Goal: Information Seeking & Learning: Learn about a topic

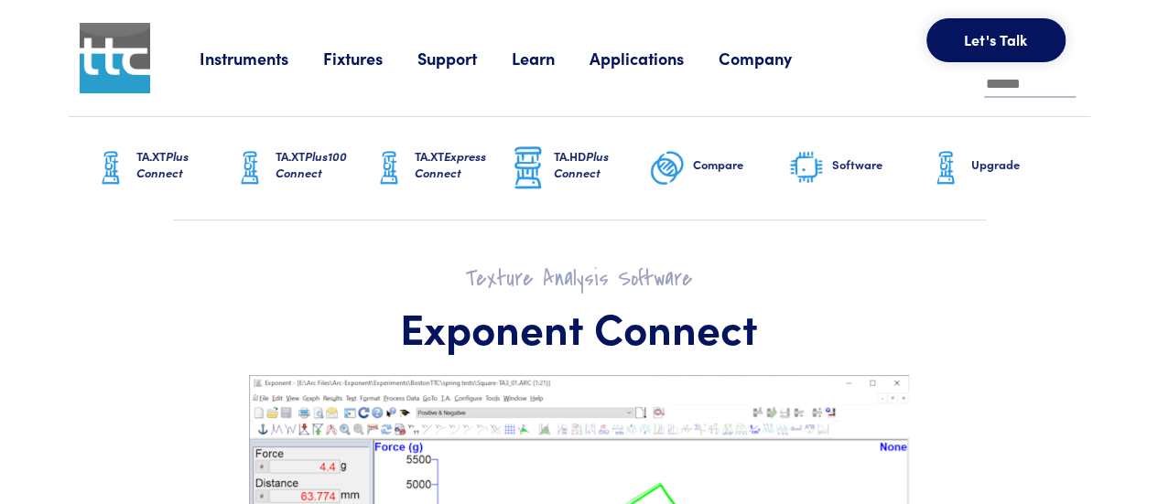
click at [340, 54] on link "Fixtures" at bounding box center [370, 58] width 94 height 23
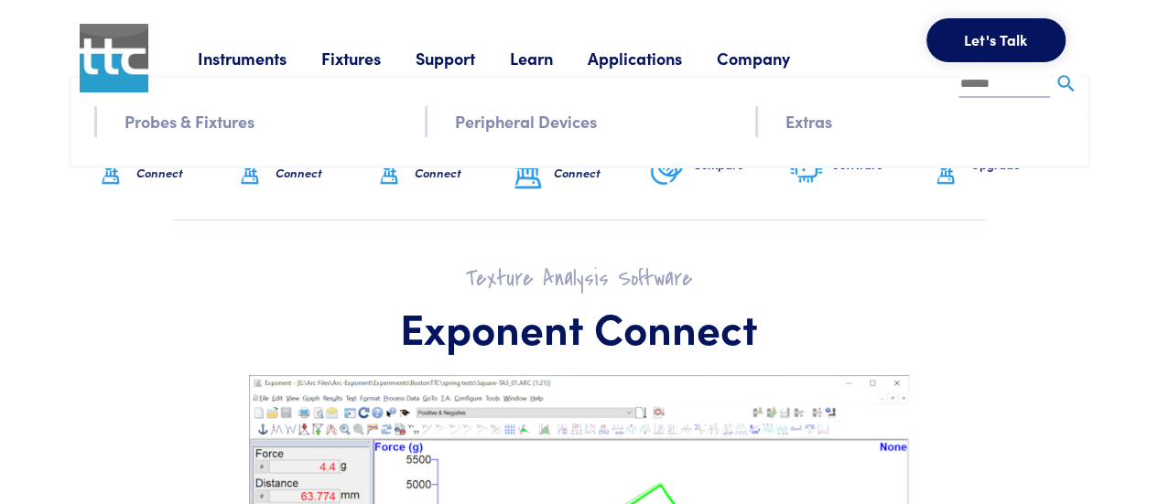
click at [229, 129] on link "Probes & Fixtures" at bounding box center [190, 121] width 130 height 27
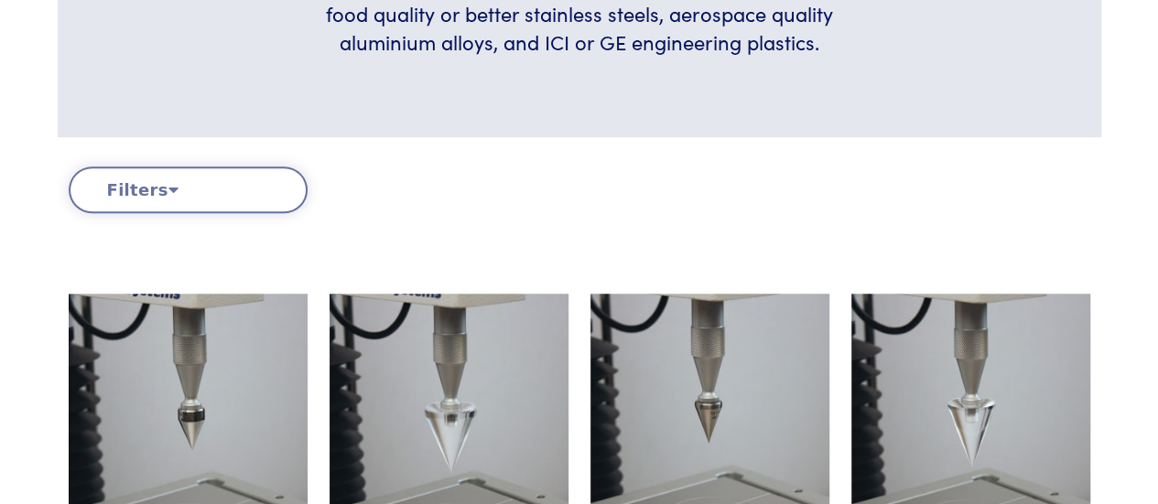
scroll to position [458, 0]
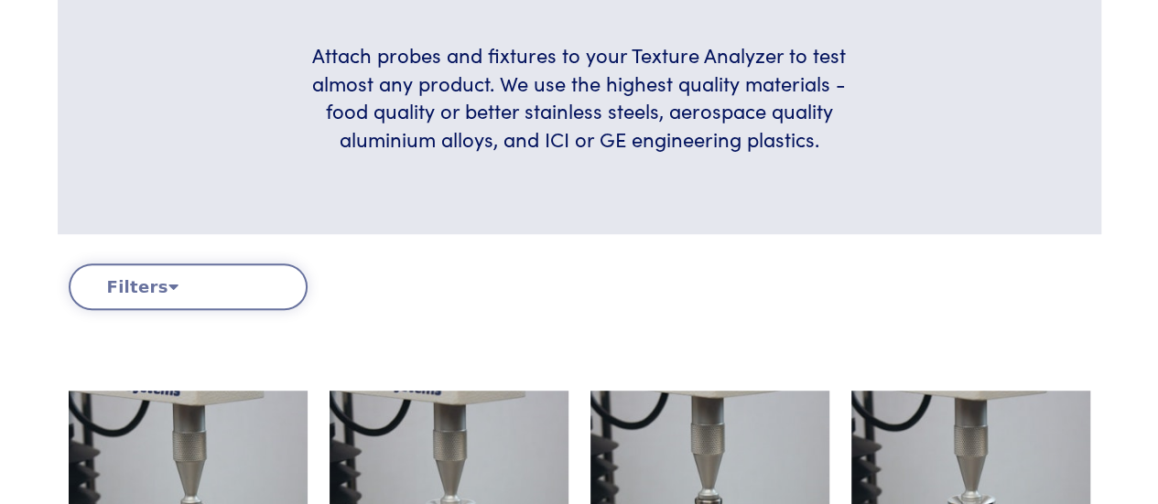
click at [271, 272] on button "Filters" at bounding box center [188, 287] width 239 height 47
click at [149, 279] on button "Filters" at bounding box center [188, 287] width 239 height 47
click at [171, 288] on button "Filters" at bounding box center [188, 287] width 239 height 47
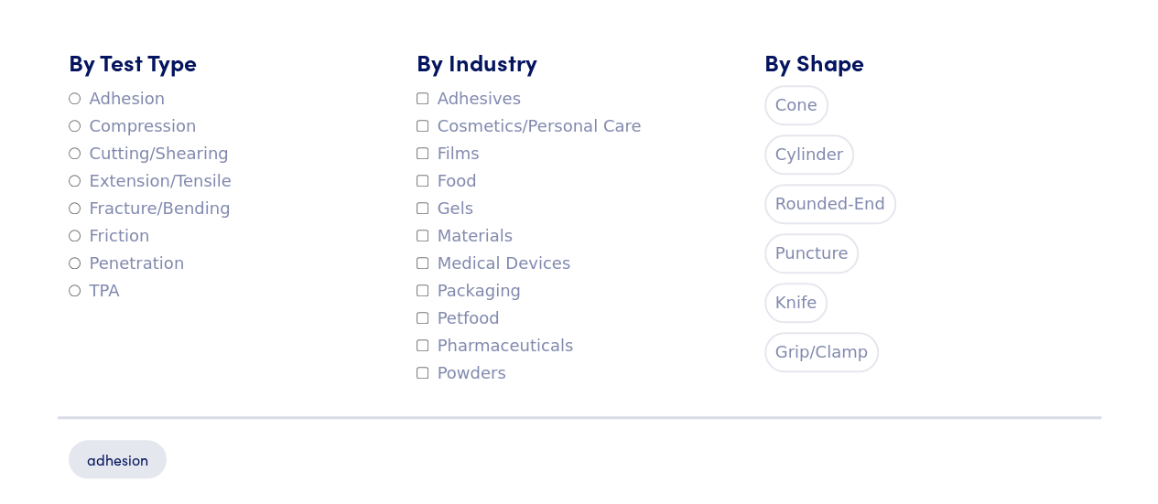
scroll to position [824, 0]
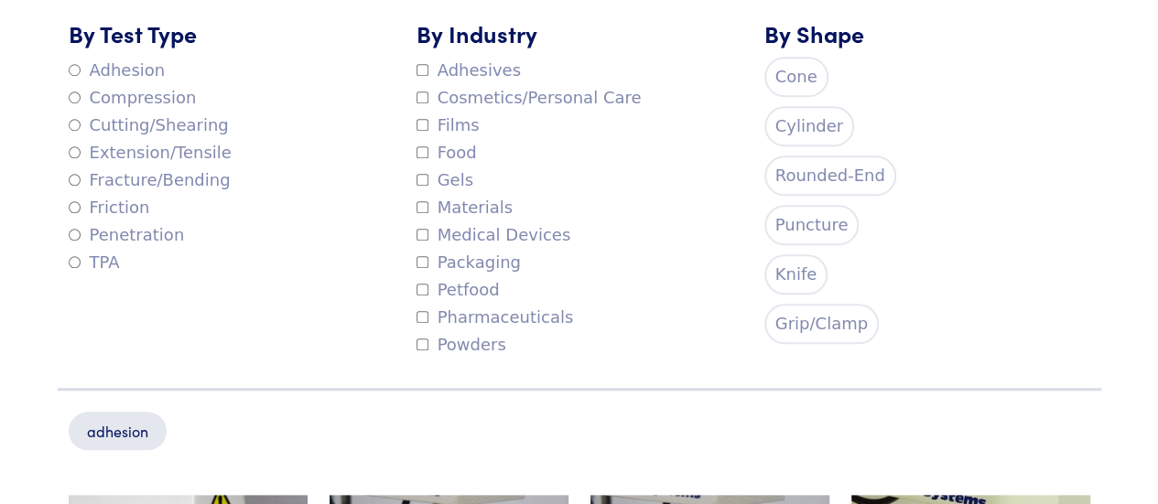
click at [800, 324] on label "Grip/Clamp" at bounding box center [822, 324] width 114 height 40
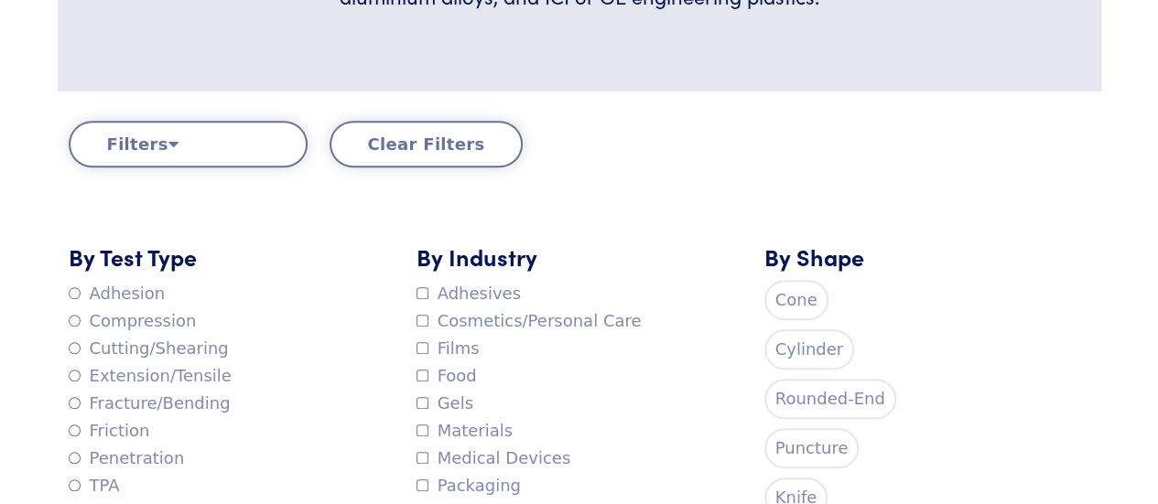
scroll to position [458, 0]
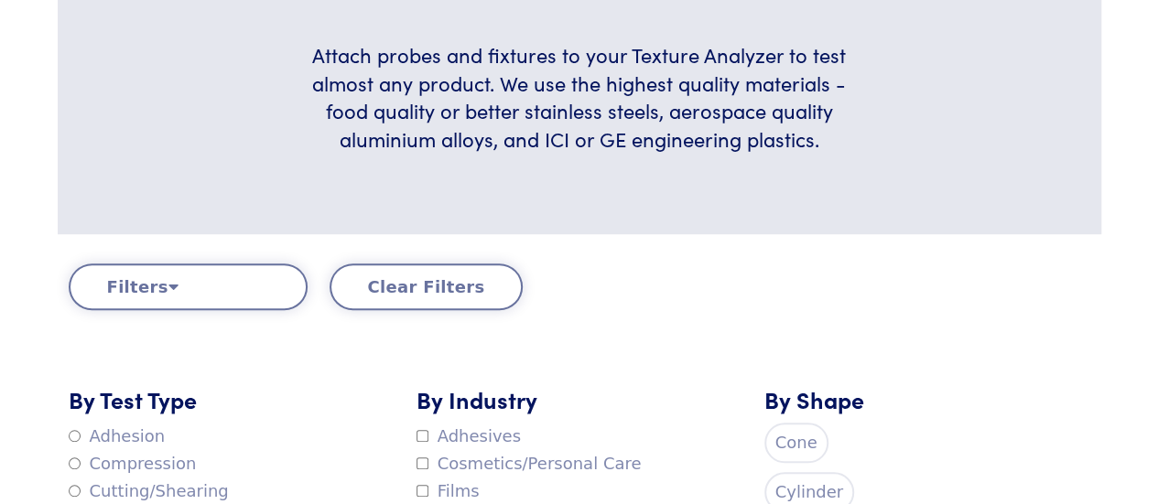
click at [419, 286] on button "Clear Filters" at bounding box center [427, 287] width 194 height 47
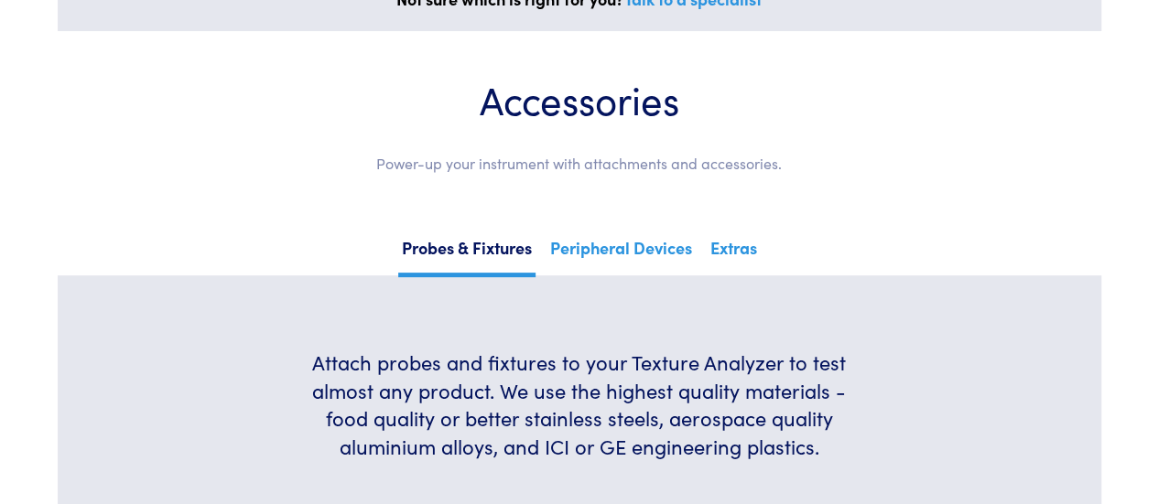
scroll to position [0, 0]
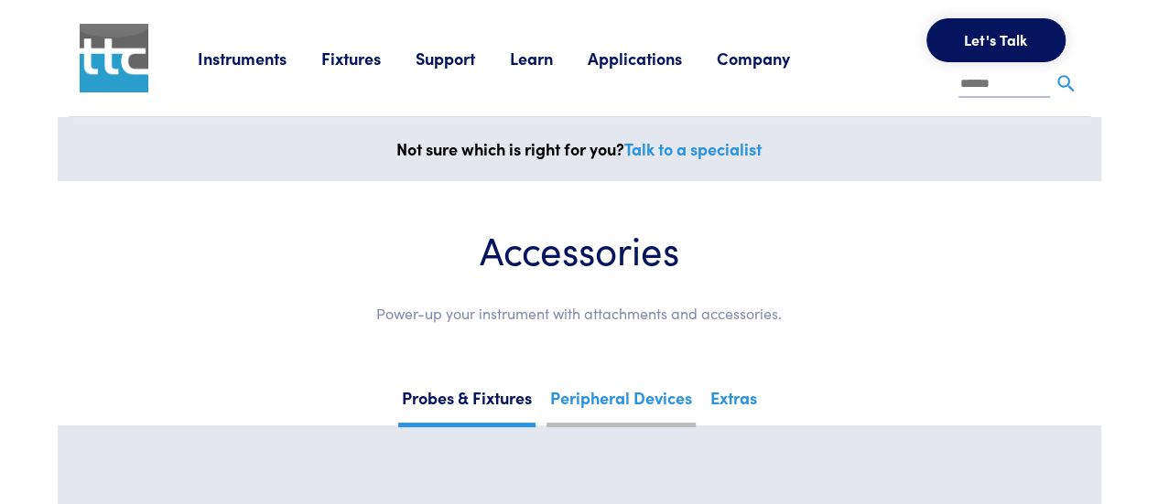
click at [626, 403] on link "Peripheral Devices" at bounding box center [621, 405] width 149 height 45
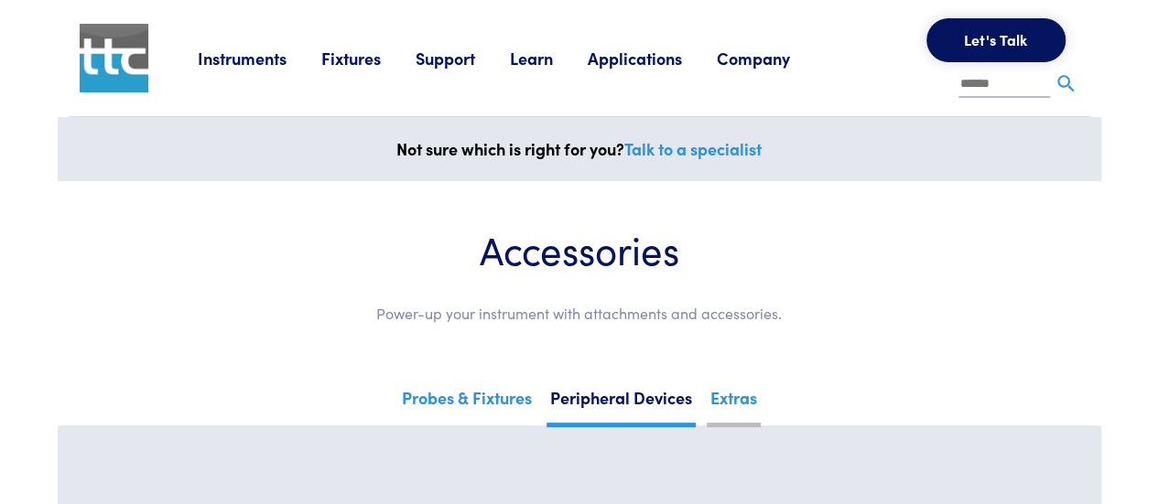
click at [725, 391] on link "Extras" at bounding box center [734, 405] width 54 height 45
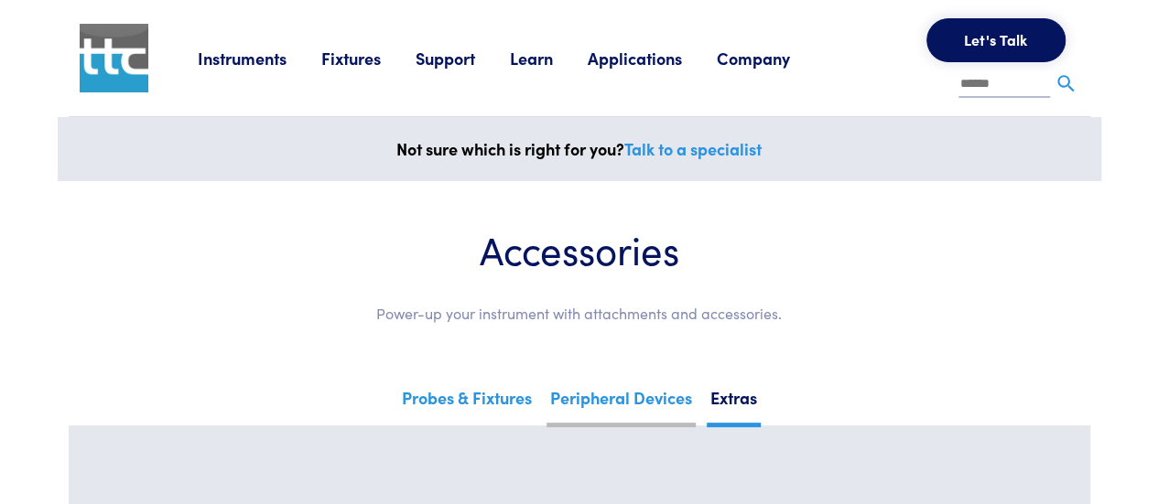
click at [595, 384] on link "Peripheral Devices" at bounding box center [621, 405] width 149 height 45
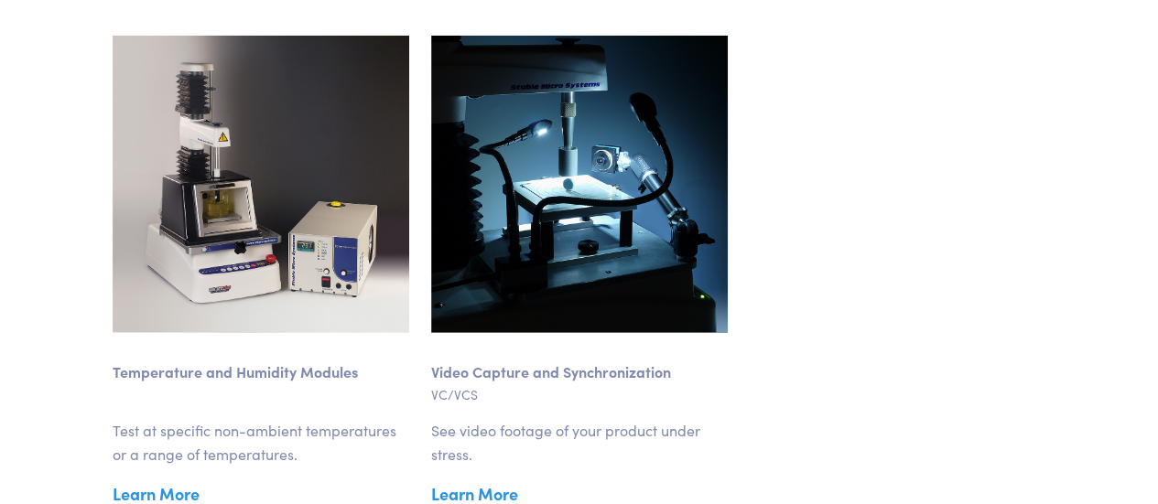
scroll to position [2472, 0]
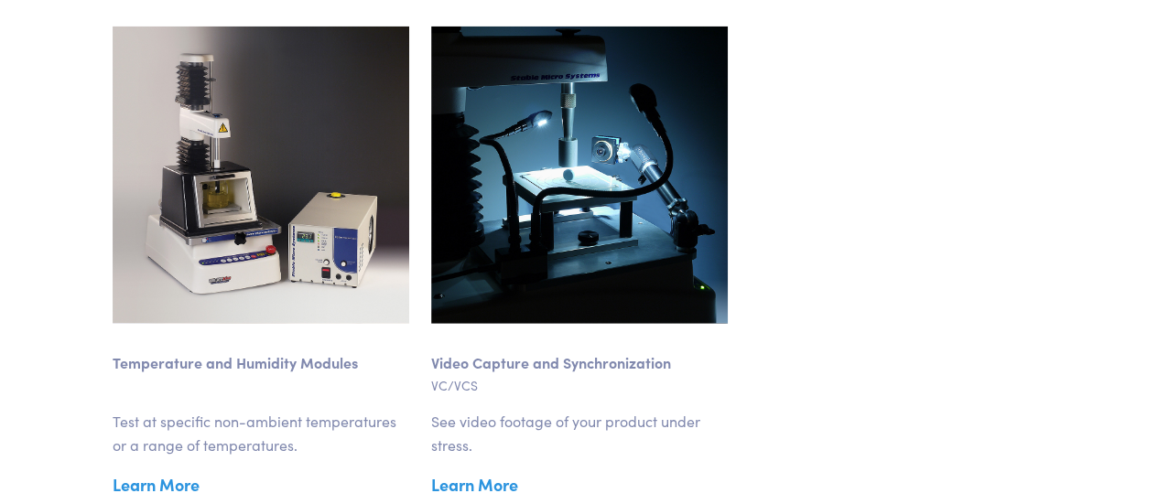
drag, startPoint x: 580, startPoint y: 349, endPoint x: 1022, endPoint y: 353, distance: 441.3
click at [1022, 353] on div at bounding box center [898, 263] width 319 height 472
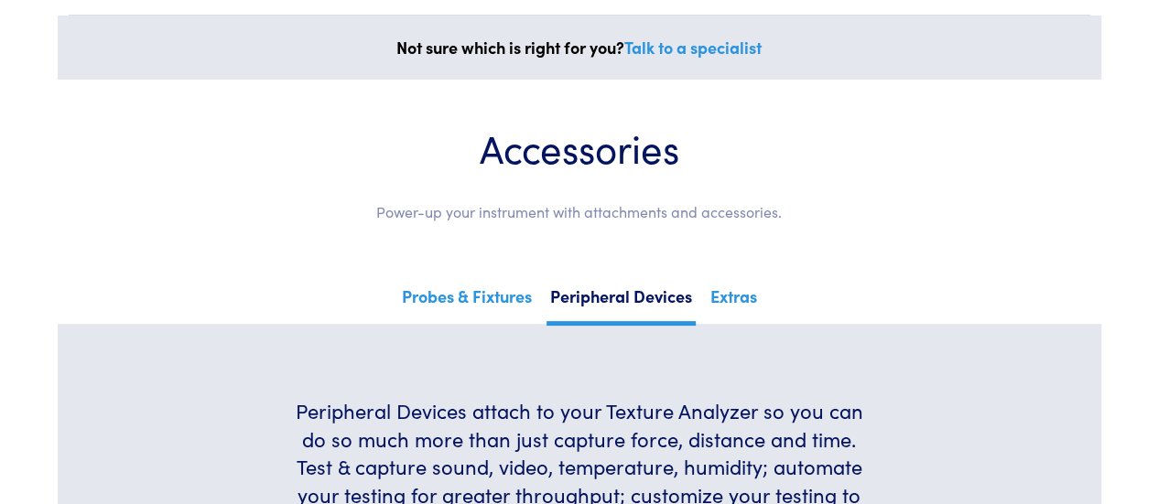
scroll to position [0, 0]
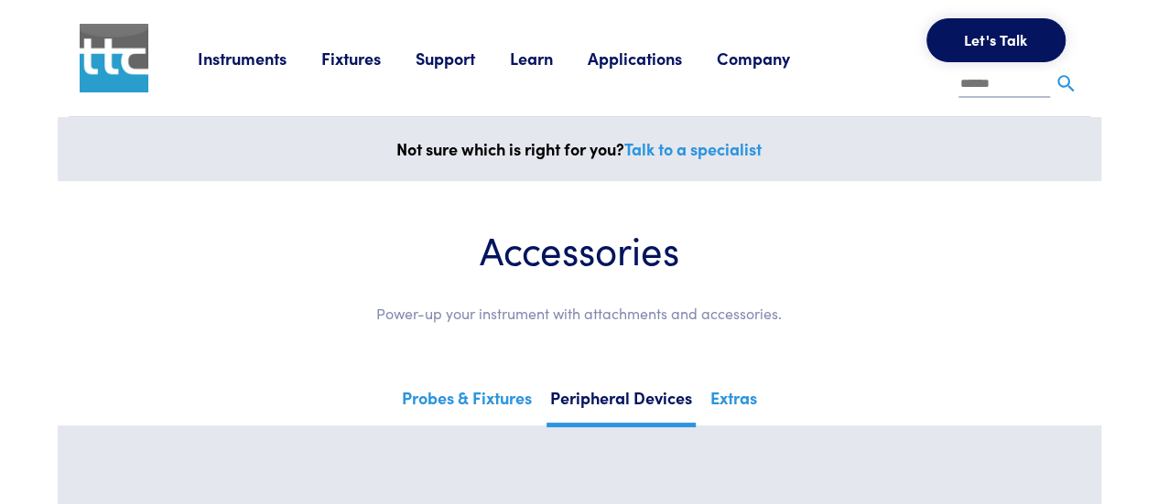
click at [340, 60] on link "Fixtures" at bounding box center [368, 58] width 94 height 23
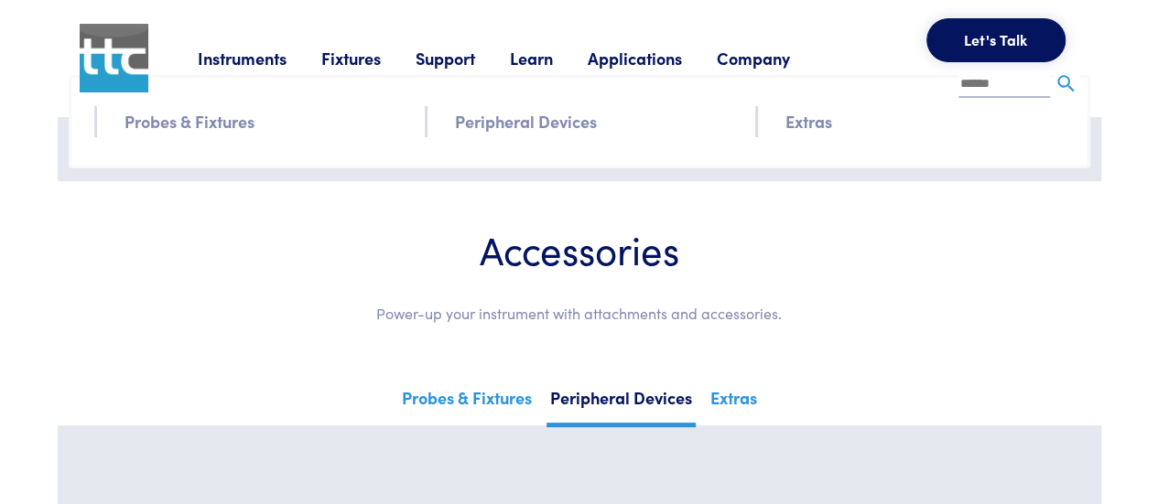
click at [992, 90] on input "text" at bounding box center [1005, 84] width 92 height 27
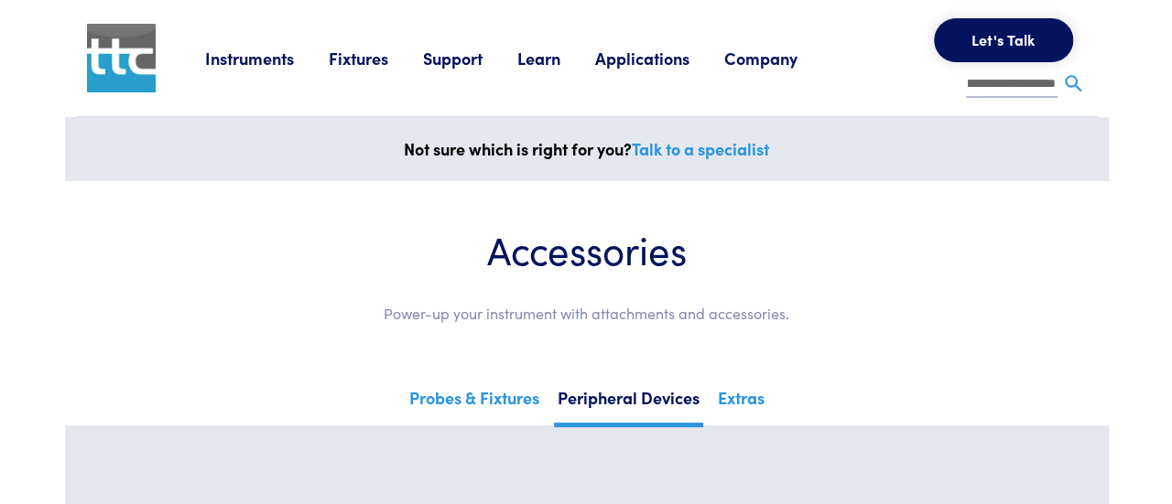
scroll to position [0, 38]
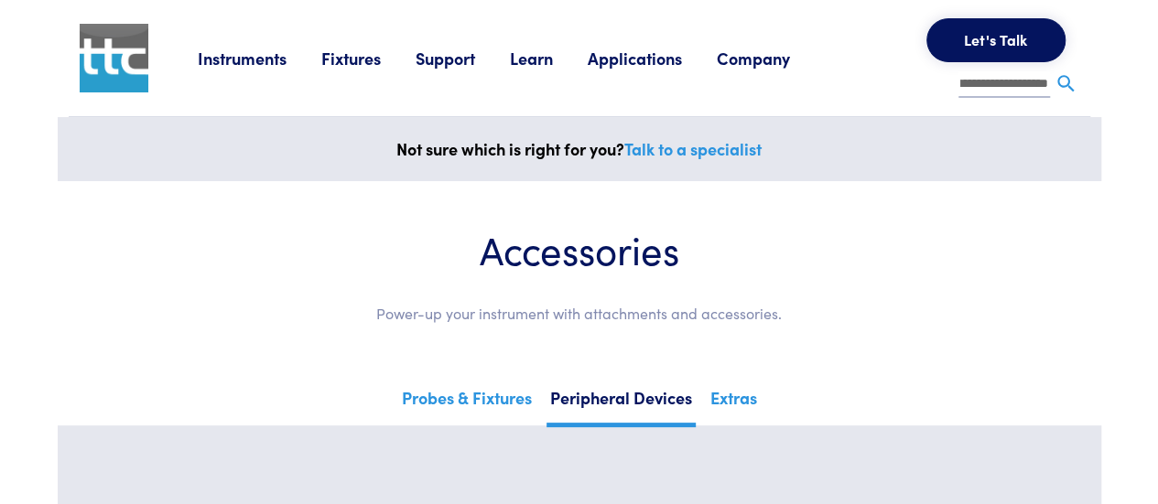
type input "**********"
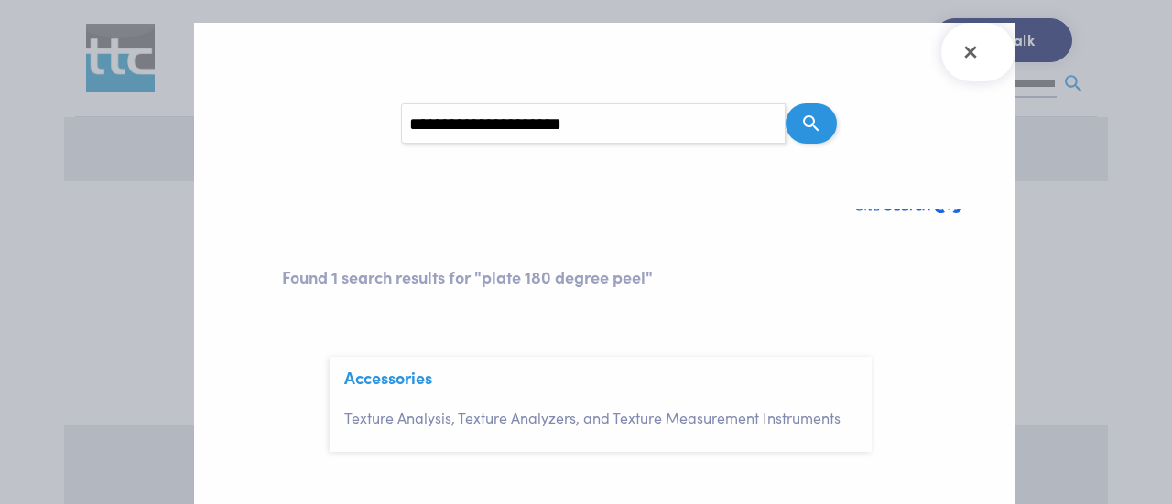
scroll to position [22, 0]
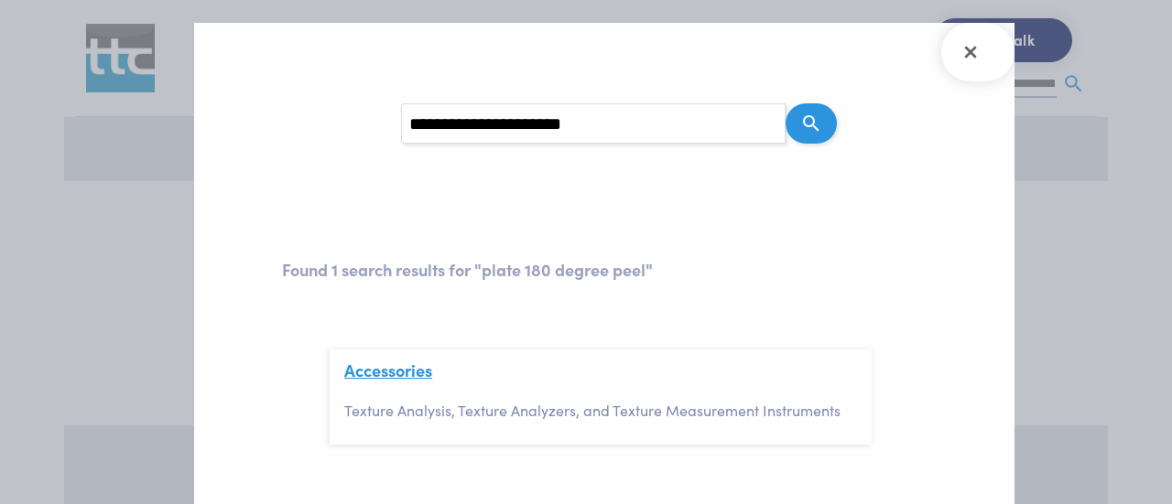
click at [407, 368] on link "Accessories" at bounding box center [388, 370] width 88 height 23
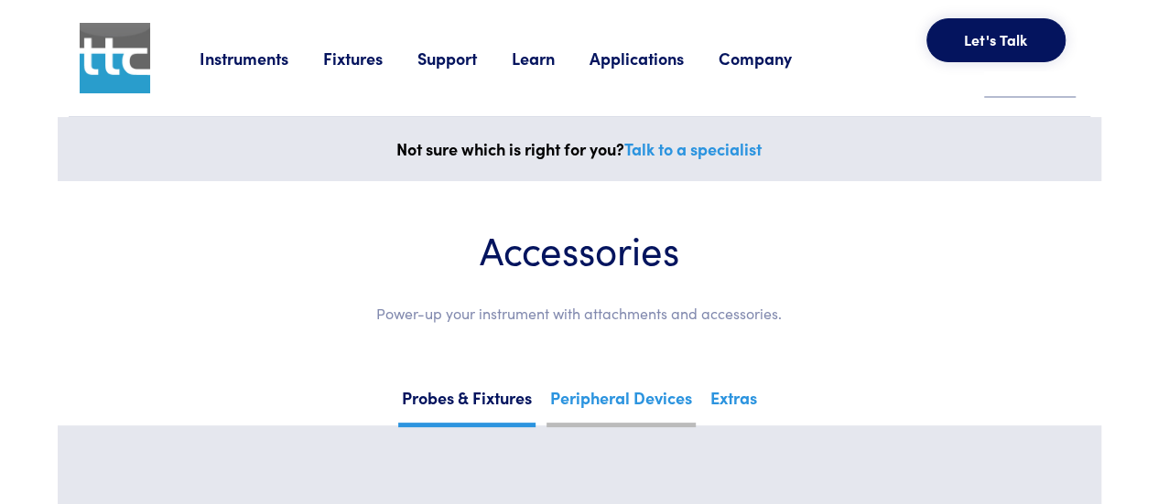
click at [619, 398] on link "Peripheral Devices" at bounding box center [621, 405] width 149 height 45
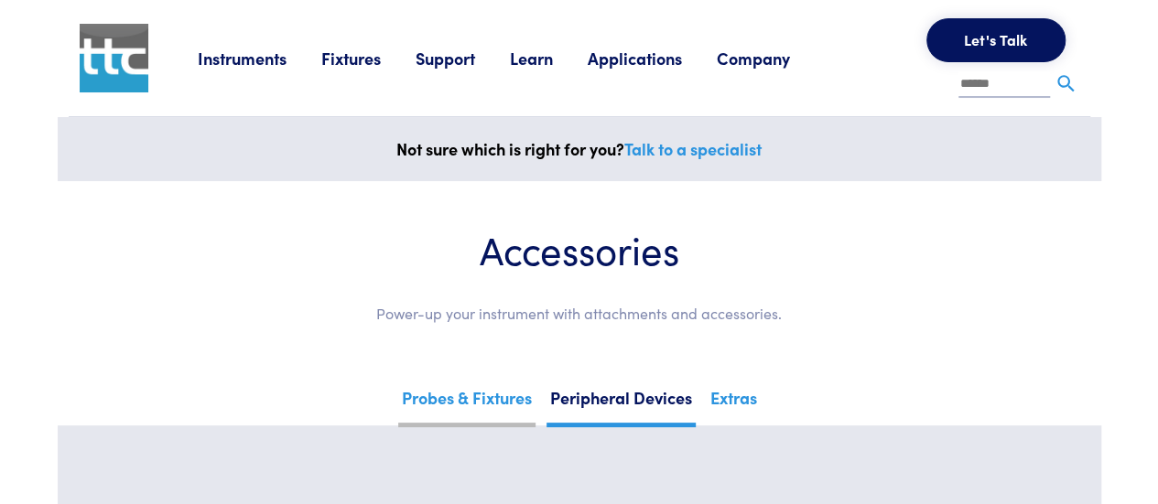
click at [478, 400] on link "Probes & Fixtures" at bounding box center [466, 405] width 137 height 45
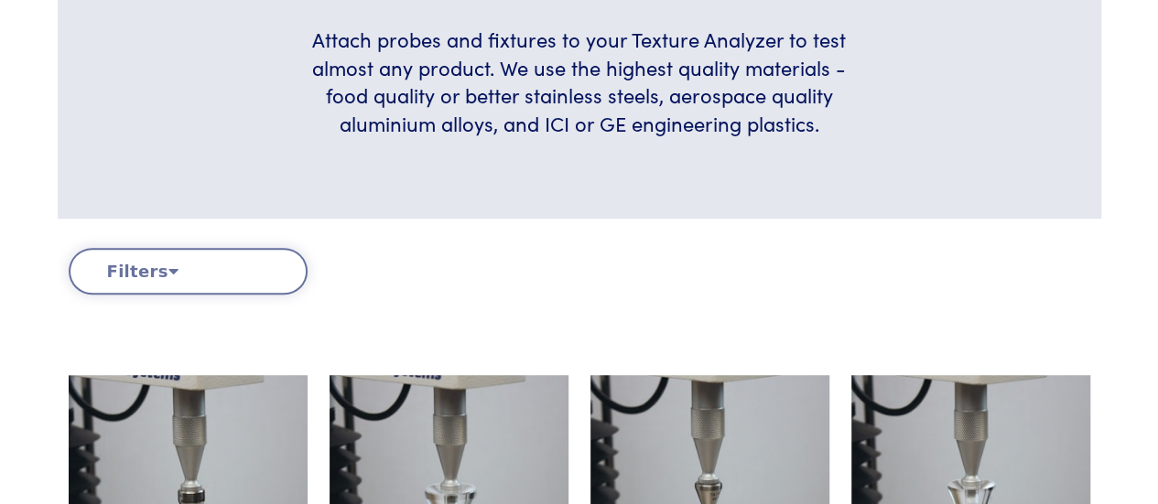
scroll to position [549, 0]
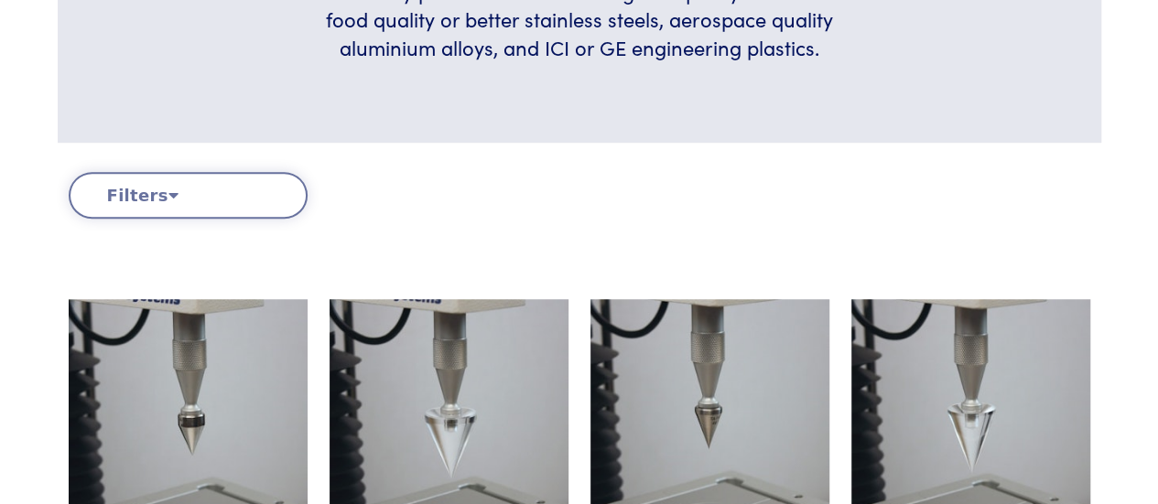
click at [172, 196] on button "Filters" at bounding box center [188, 195] width 239 height 47
click at [152, 186] on button "Filters" at bounding box center [188, 195] width 239 height 47
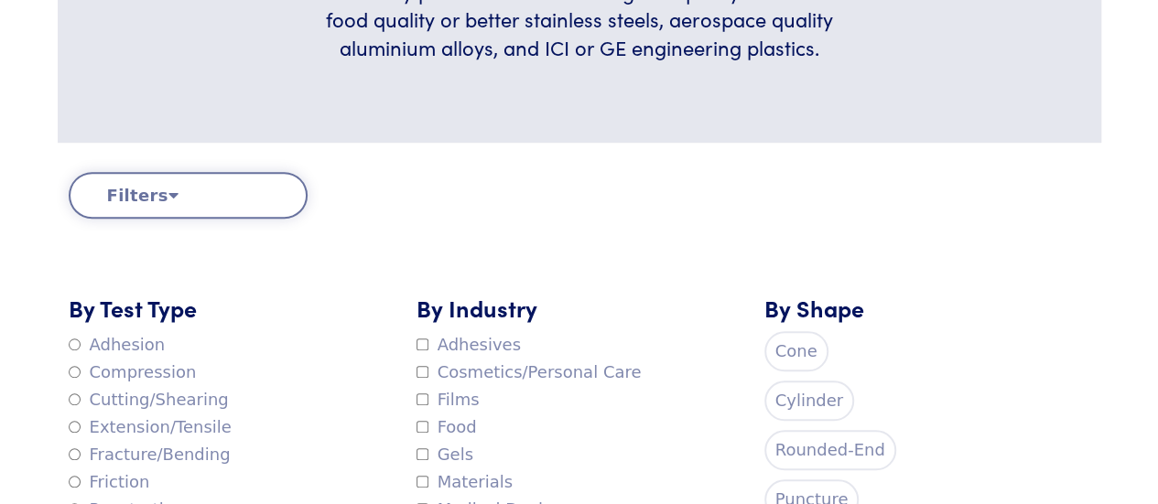
click at [102, 341] on label "Adhesion" at bounding box center [117, 344] width 97 height 27
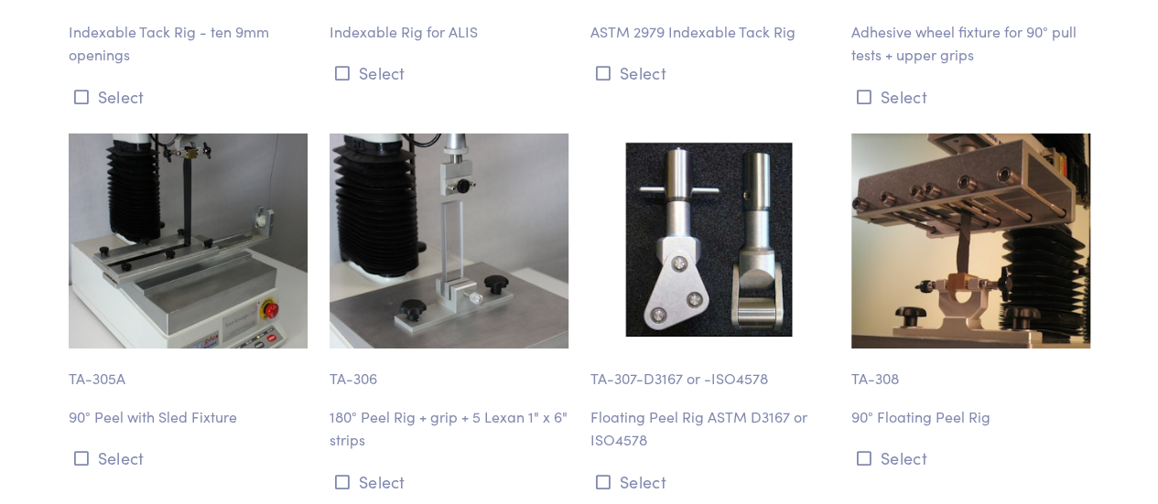
scroll to position [3113, 0]
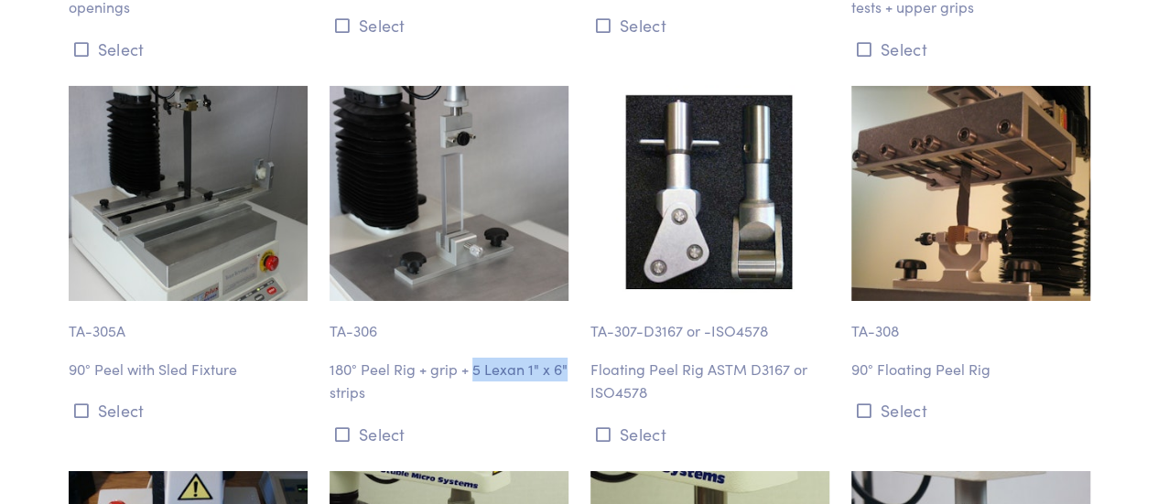
drag, startPoint x: 472, startPoint y: 373, endPoint x: 560, endPoint y: 371, distance: 88.8
click at [571, 366] on div "TA-306 180° Peel Rig + grip + 5 Lexan 1" x 6" strips Select" at bounding box center [449, 267] width 261 height 363
click at [511, 373] on p "180° Peel Rig + grip + 5 Lexan 1" x 6" strips" at bounding box center [449, 381] width 239 height 47
click at [484, 370] on p "180° Peel Rig + grip + 5 Lexan 1" x 6" strips" at bounding box center [449, 381] width 239 height 47
click at [566, 372] on p "180° Peel Rig + grip + 5 Lexan 1" x 6" strips" at bounding box center [449, 381] width 239 height 47
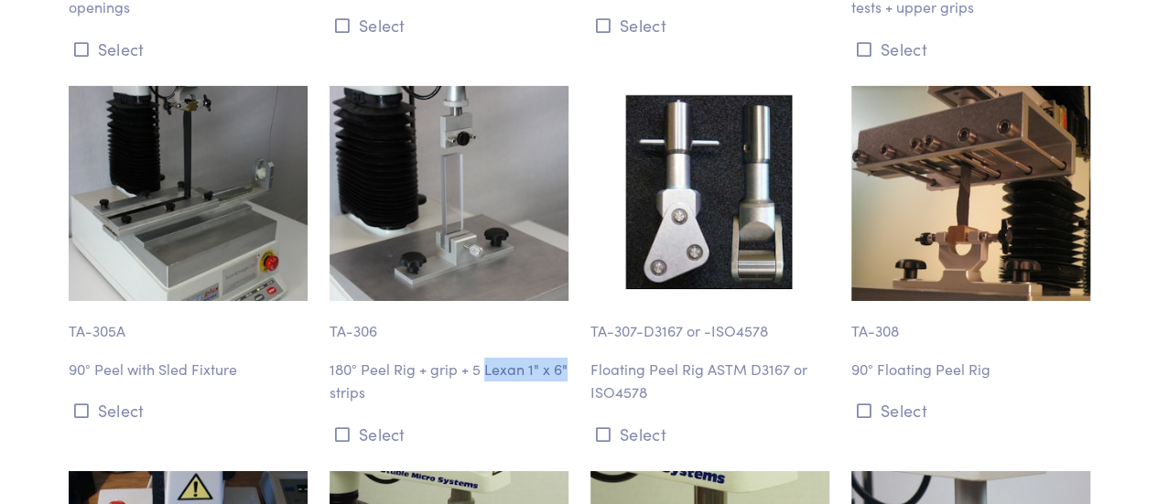
drag, startPoint x: 568, startPoint y: 365, endPoint x: 582, endPoint y: 353, distance: 18.9
click at [483, 371] on p "180° Peel Rig + grip + 5 Lexan 1" x 6" strips" at bounding box center [449, 381] width 239 height 47
copy p "Lexan 1" x 6""
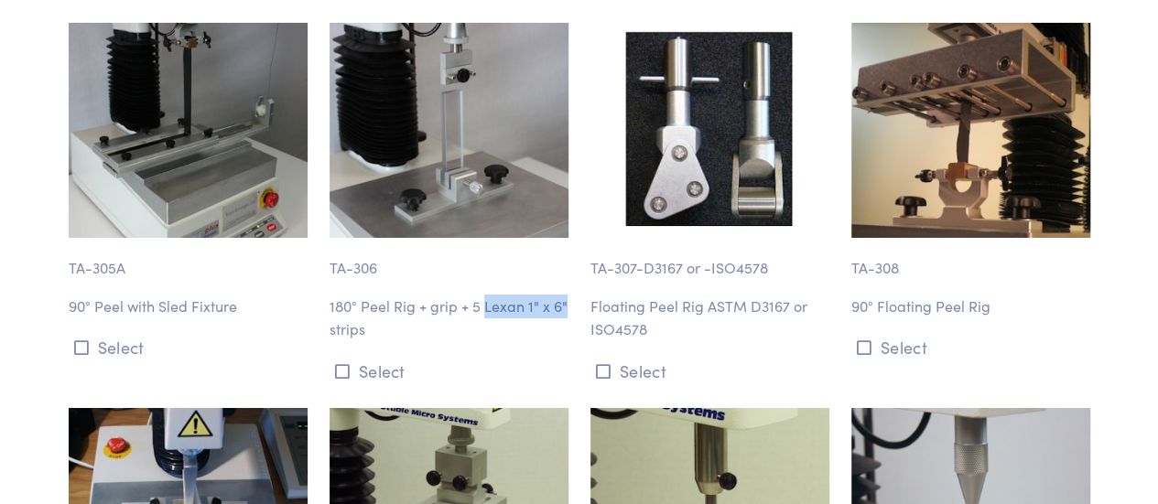
scroll to position [3205, 0]
